Goal: Navigation & Orientation: Find specific page/section

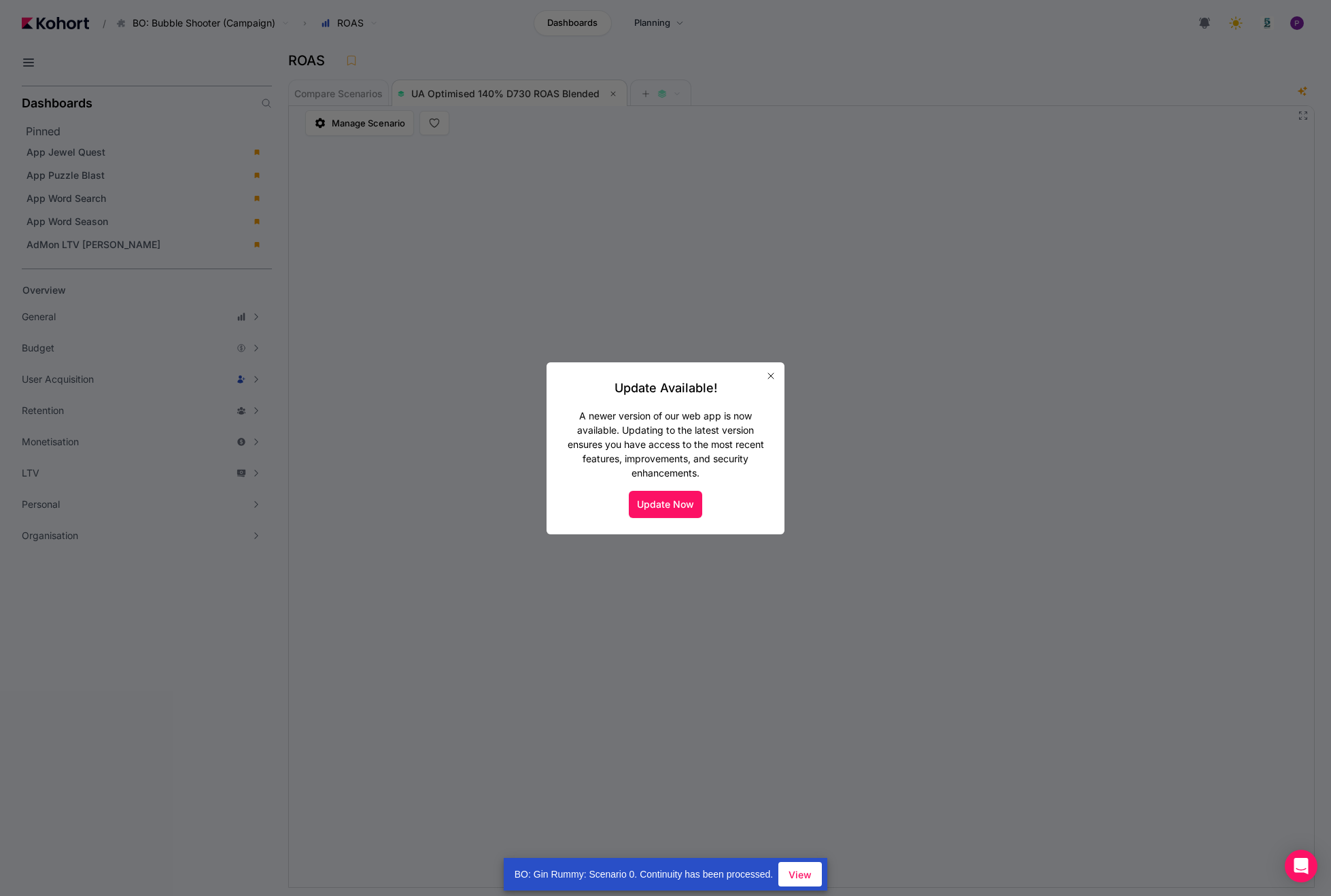
scroll to position [1, 0]
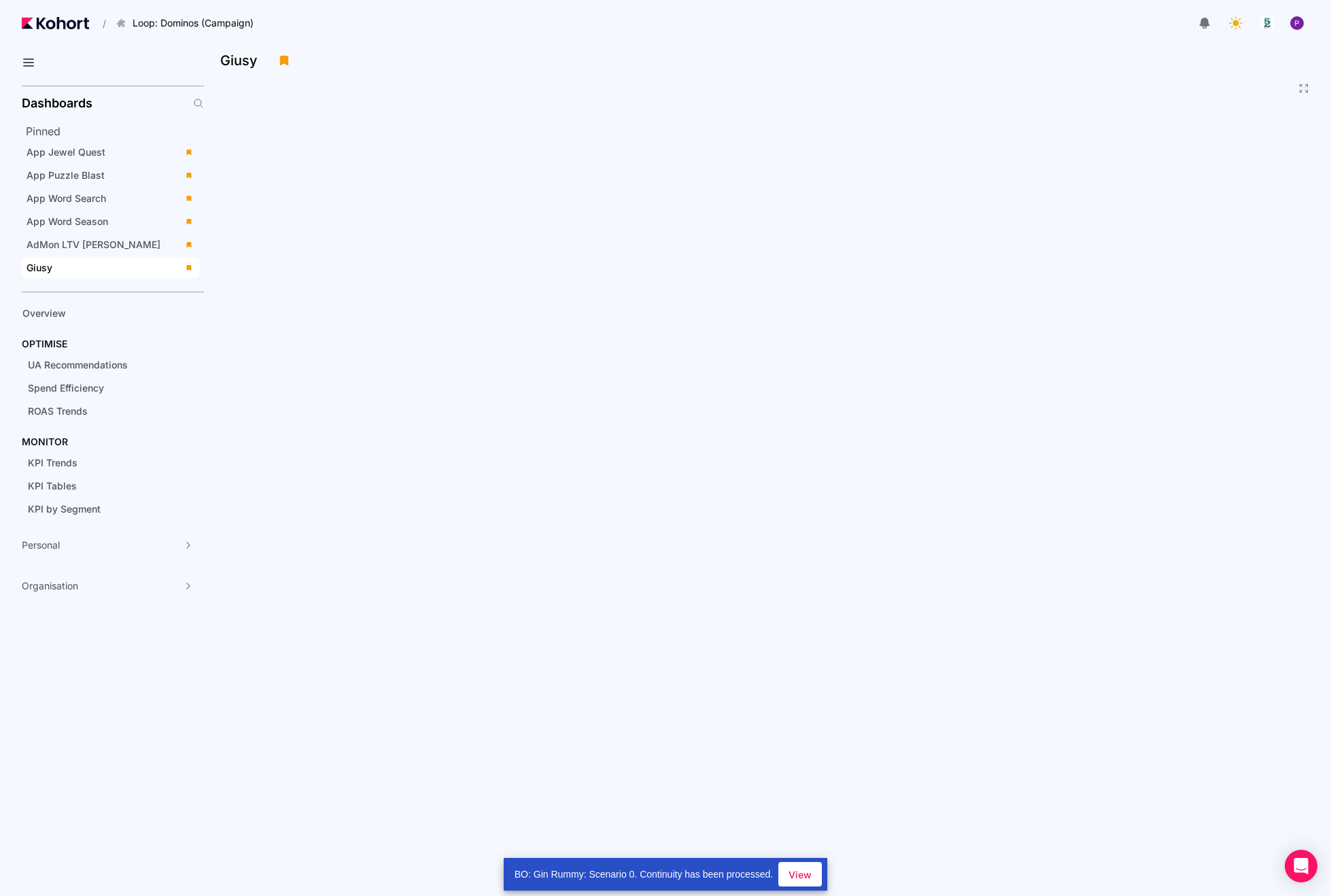
scroll to position [30, 0]
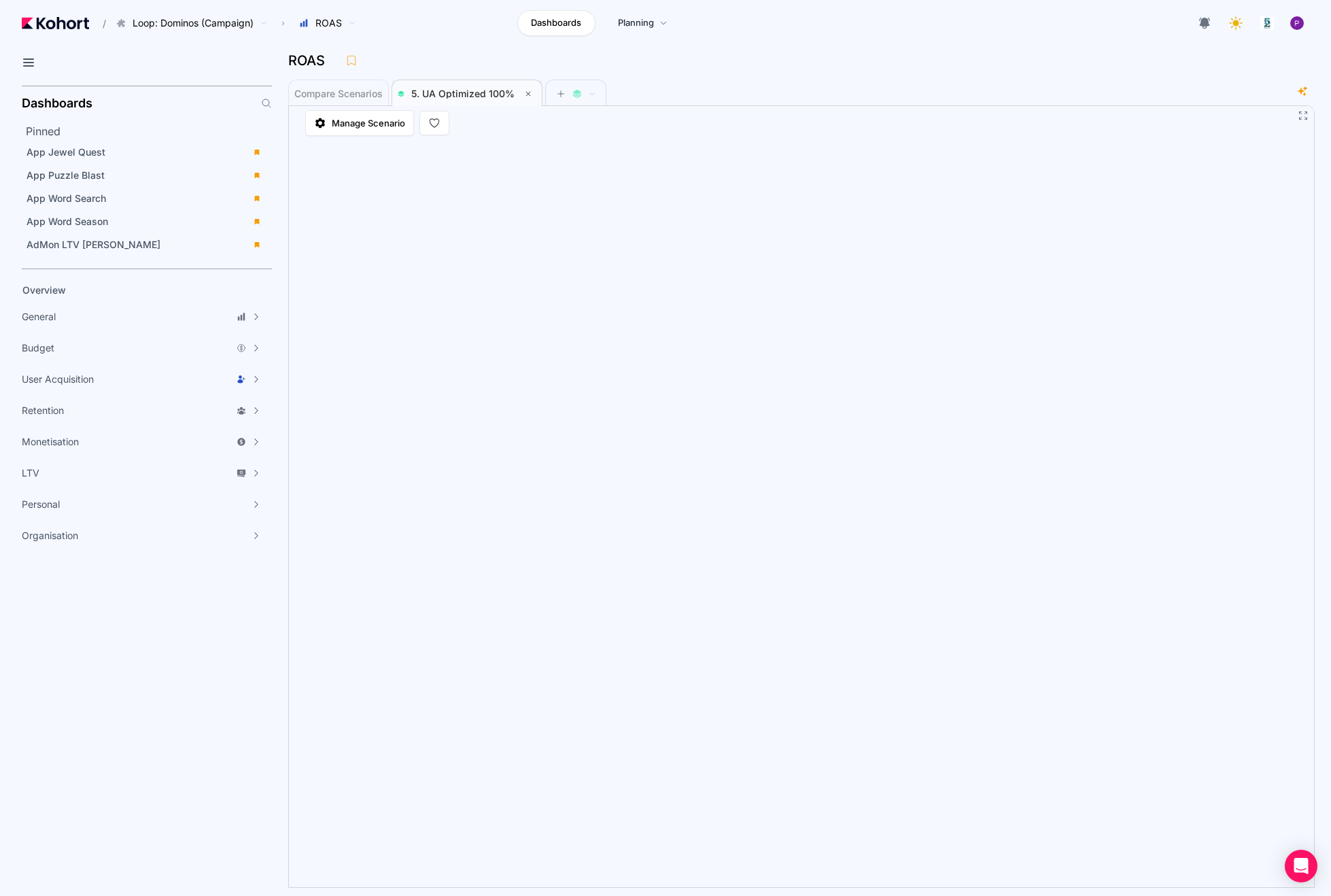
scroll to position [1, 0]
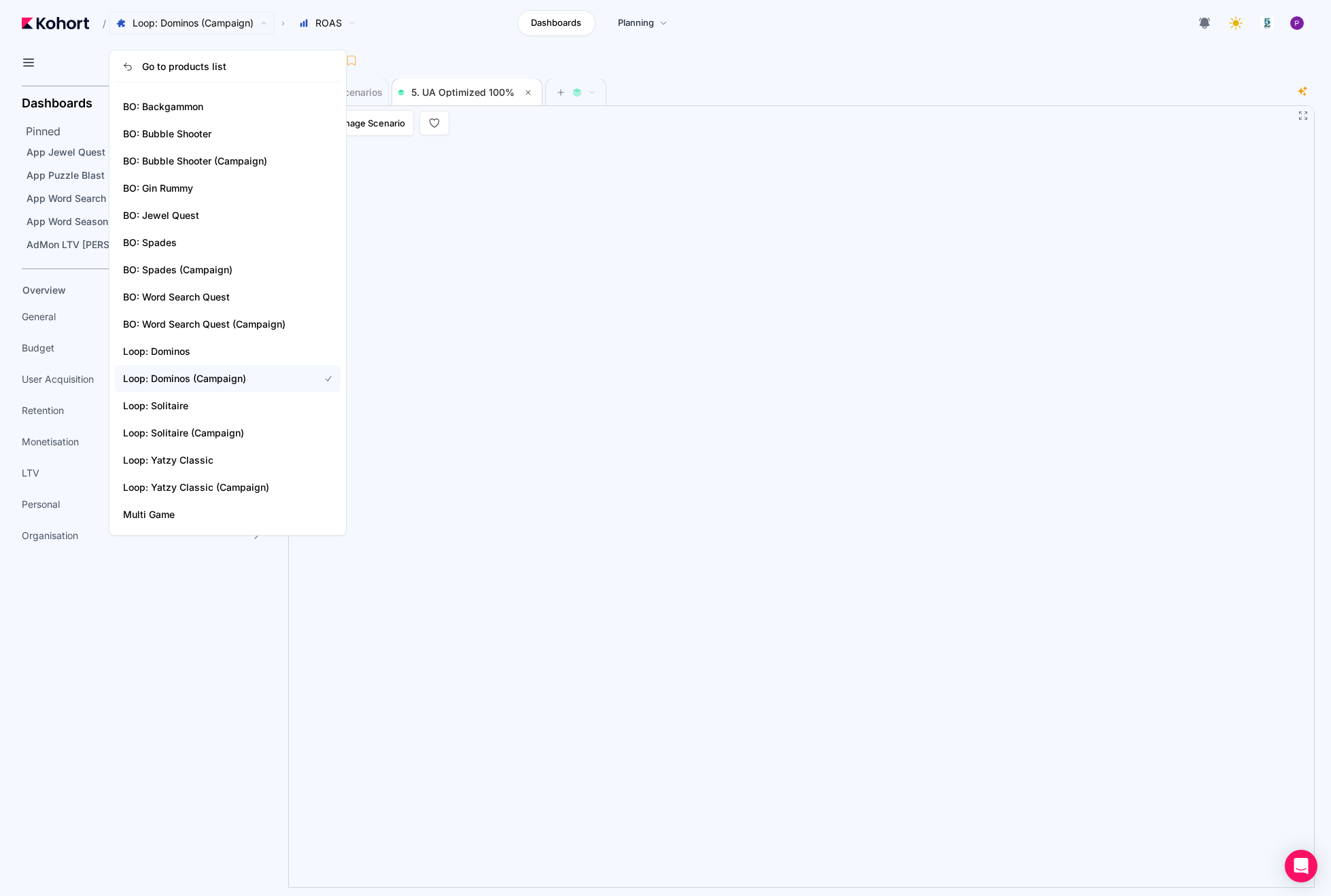
click at [226, 25] on span "Loop: Dominos (Campaign)" at bounding box center [192, 23] width 121 height 14
click at [176, 222] on span "BO: Jewel Quest" at bounding box center [213, 215] width 180 height 14
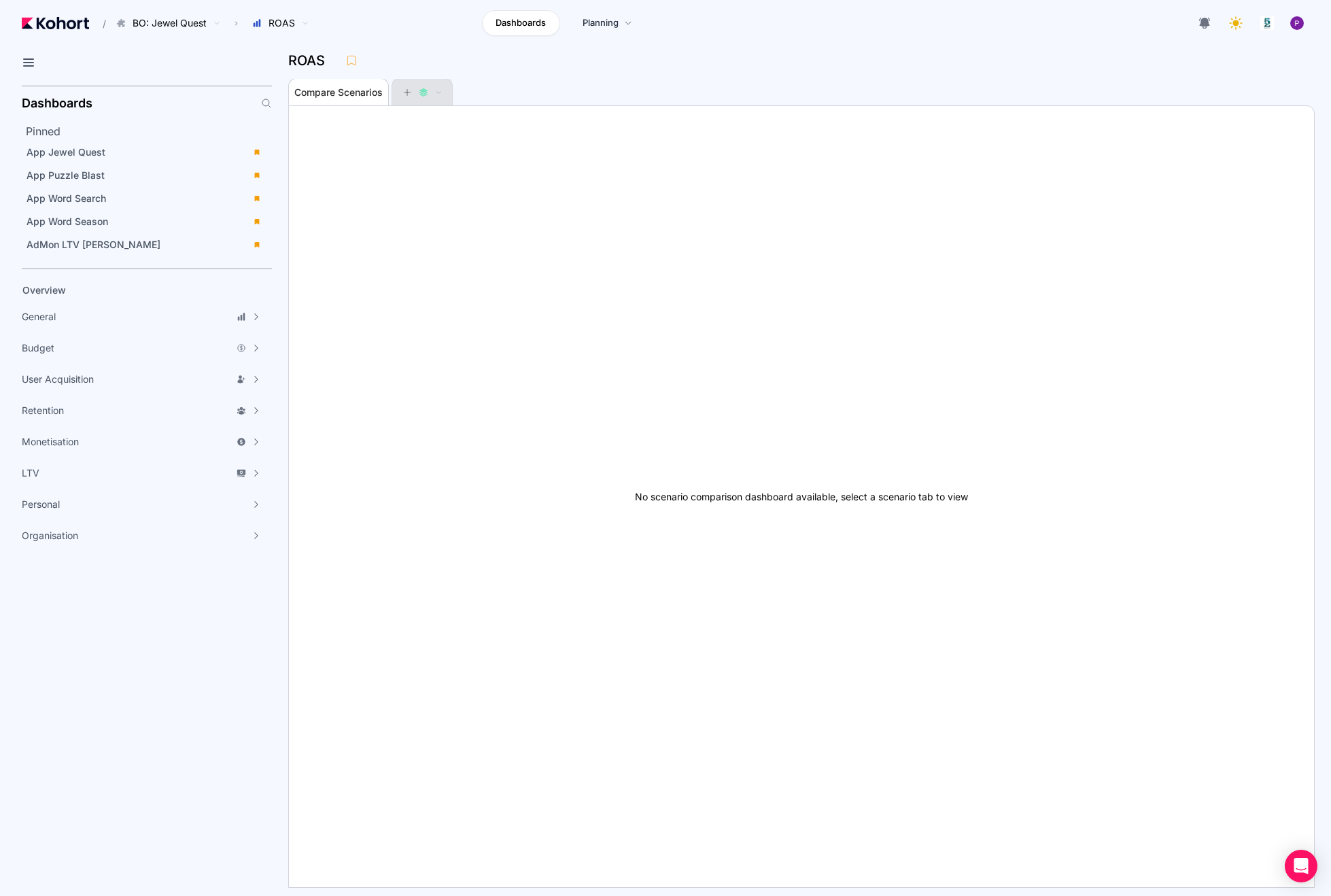
click at [435, 102] on button at bounding box center [422, 93] width 41 height 27
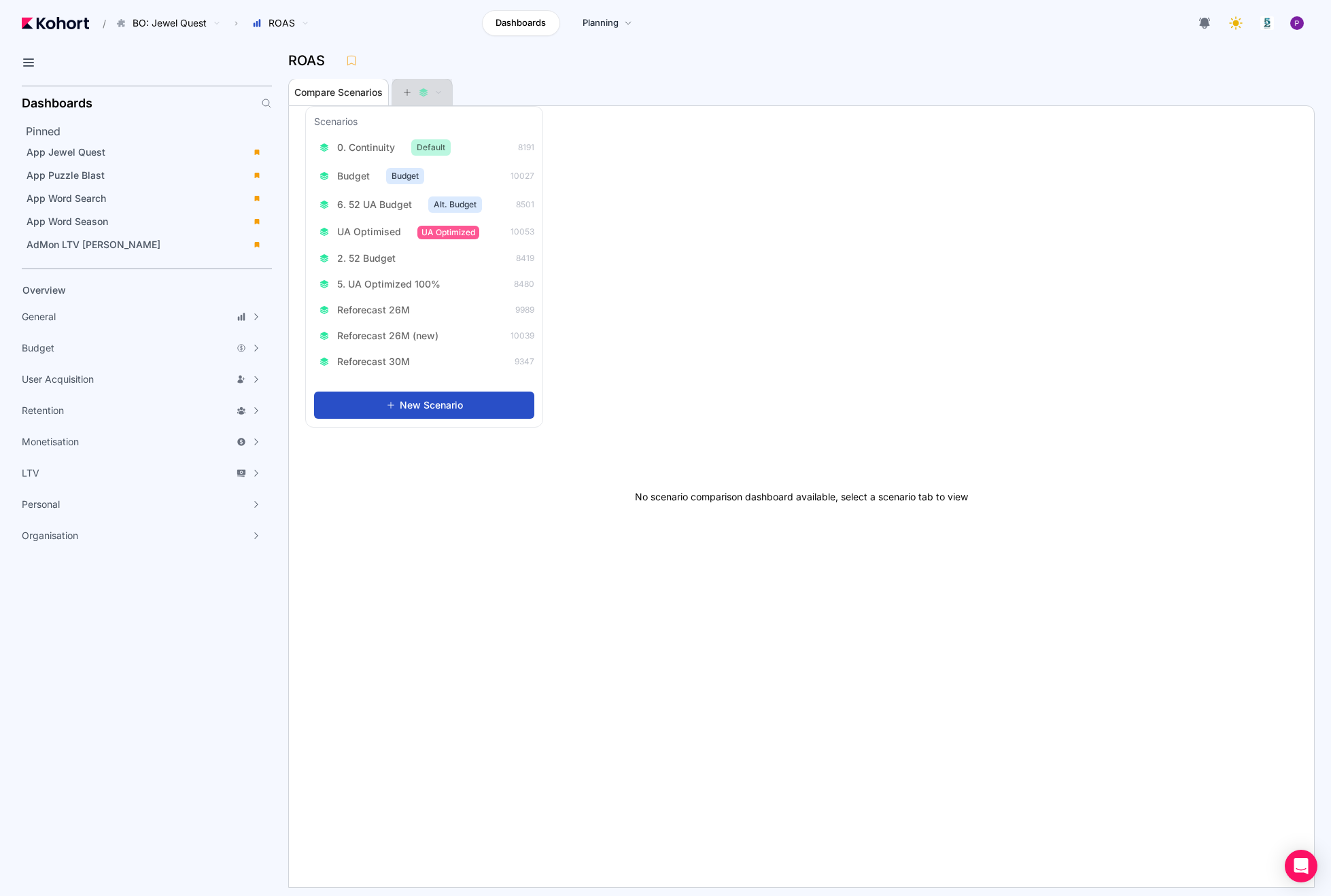
scroll to position [1, 0]
click at [375, 147] on span "0. Continuity" at bounding box center [366, 147] width 58 height 14
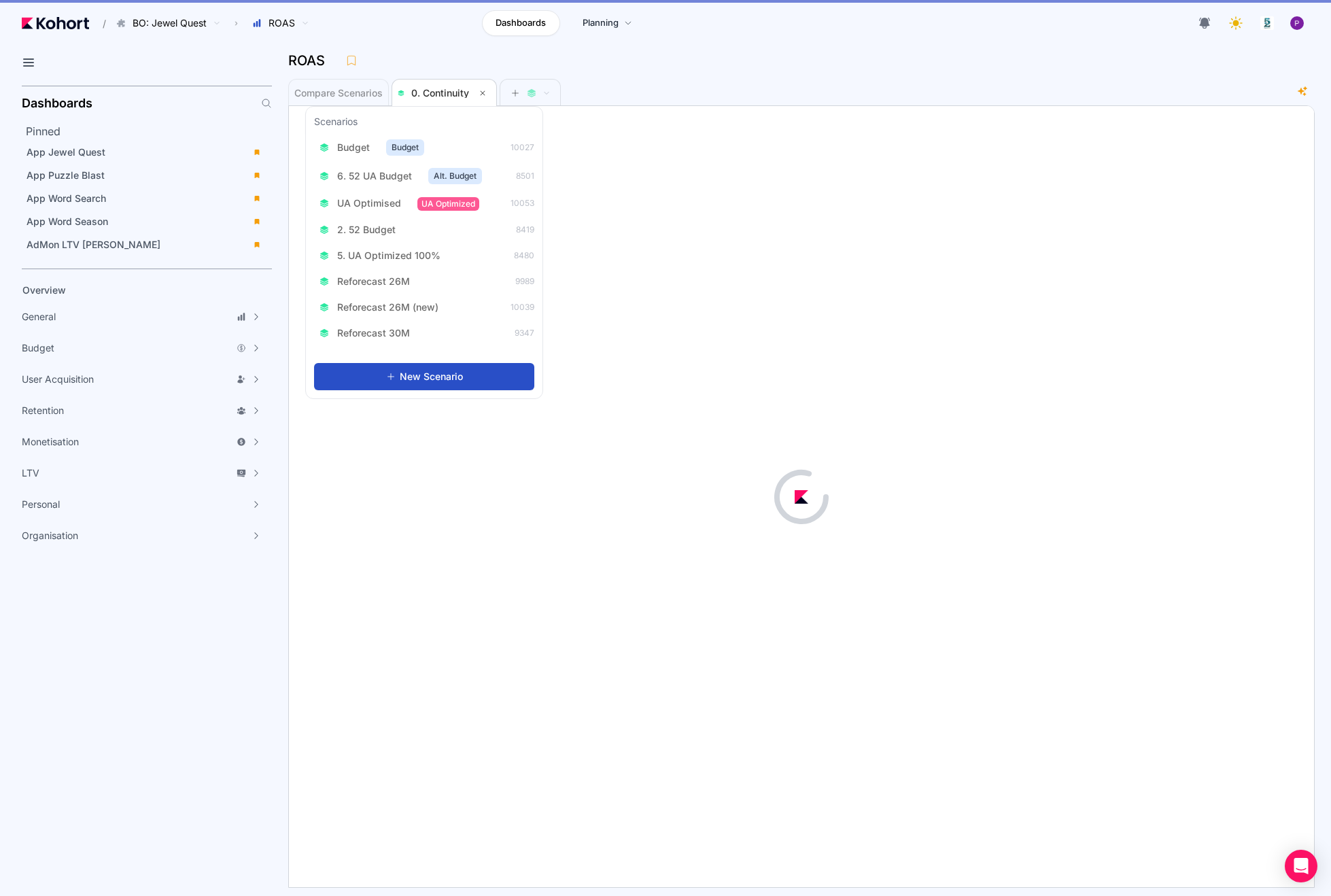
scroll to position [1, 0]
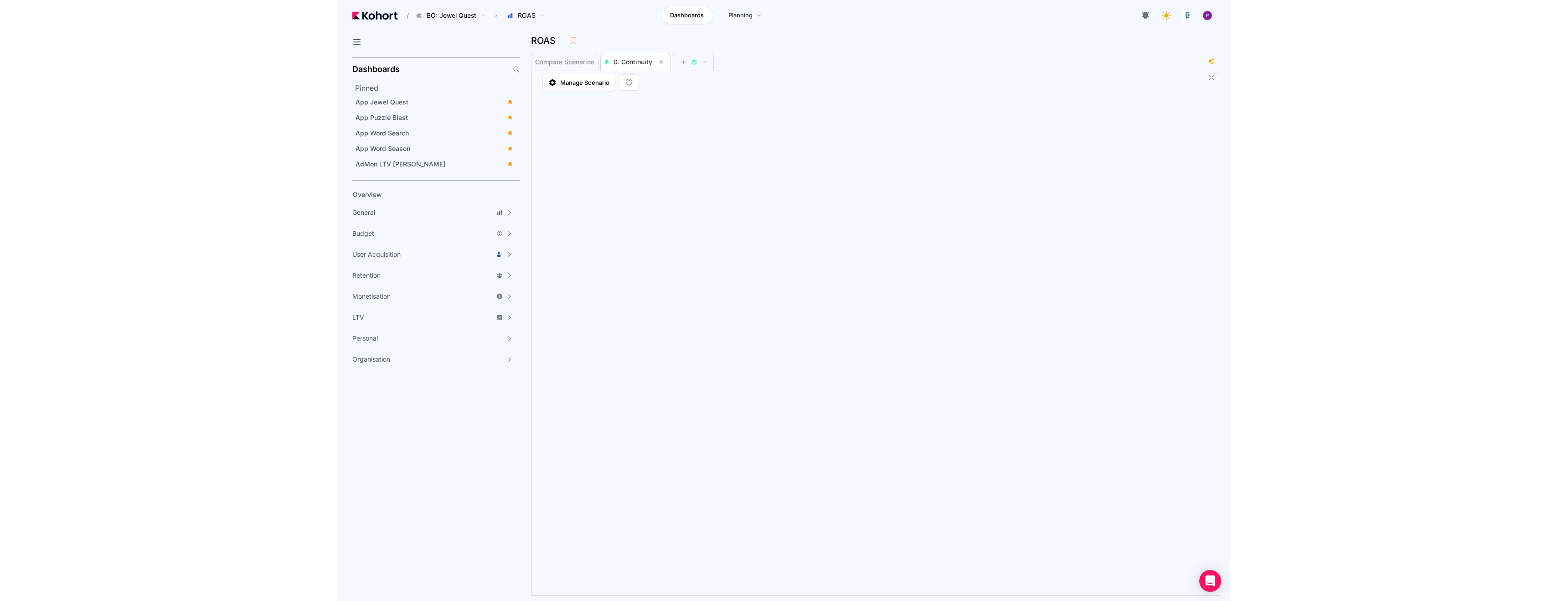
scroll to position [1, 0]
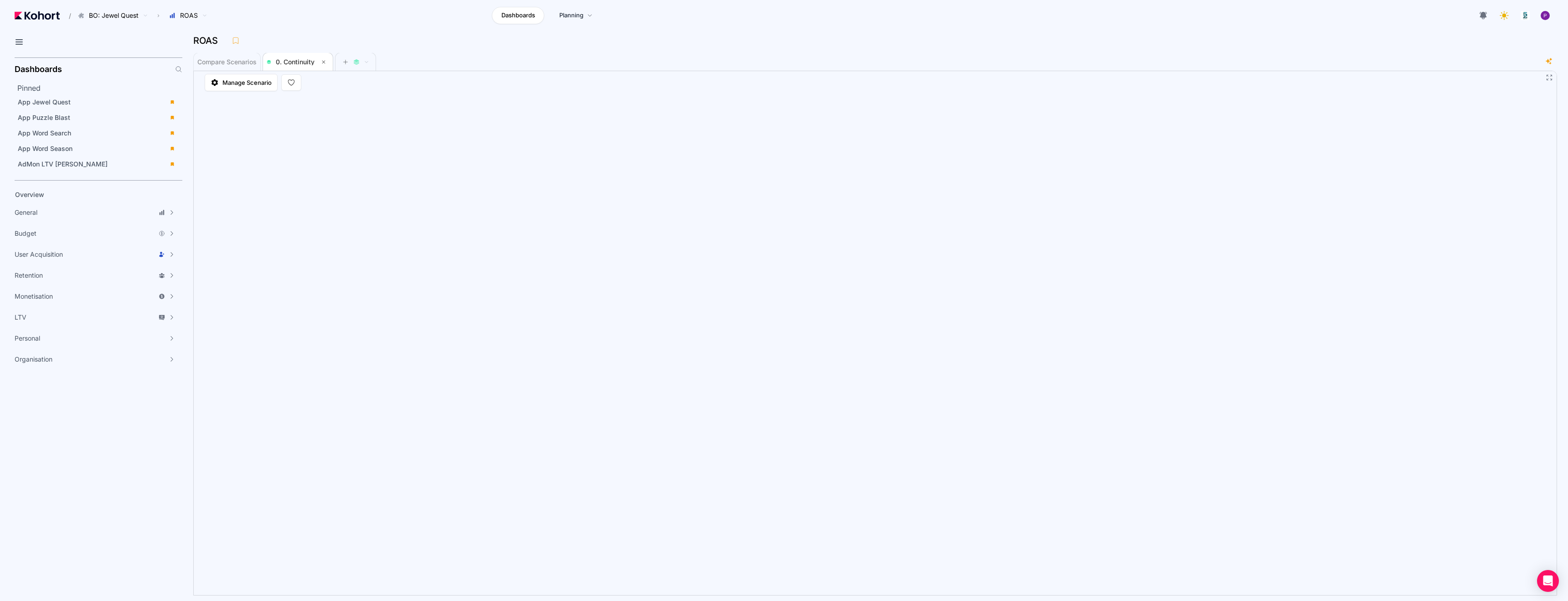
scroll to position [1, 0]
